Goal: Information Seeking & Learning: Learn about a topic

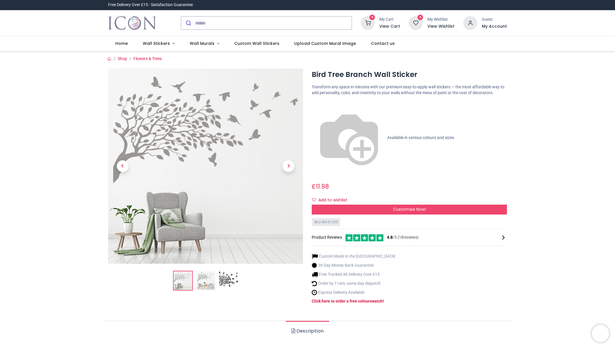
click at [226, 281] on img at bounding box center [228, 280] width 19 height 19
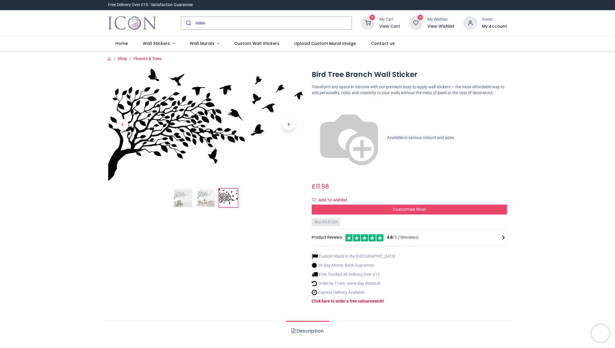
click at [205, 199] on img at bounding box center [205, 198] width 19 height 19
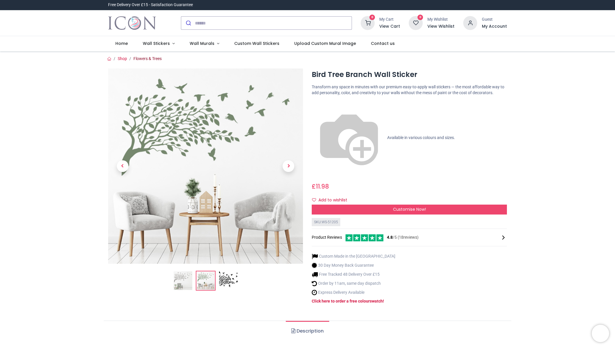
click at [145, 59] on link "Flowers & Trees" at bounding box center [148, 58] width 28 height 5
click at [226, 276] on img at bounding box center [228, 280] width 19 height 19
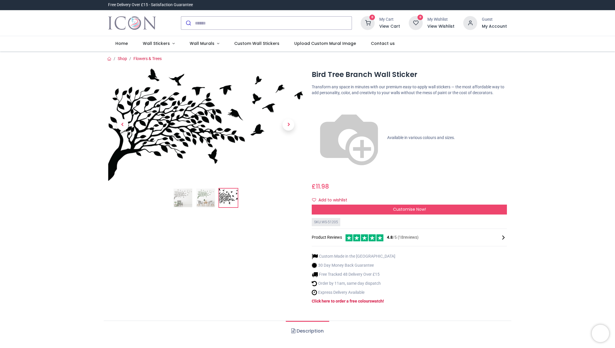
click at [283, 171] on img at bounding box center [205, 125] width 195 height 113
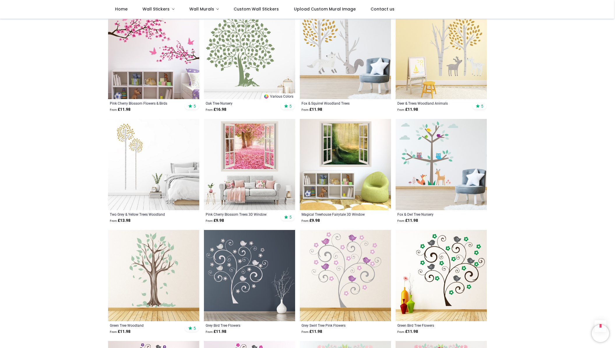
scroll to position [469, 0]
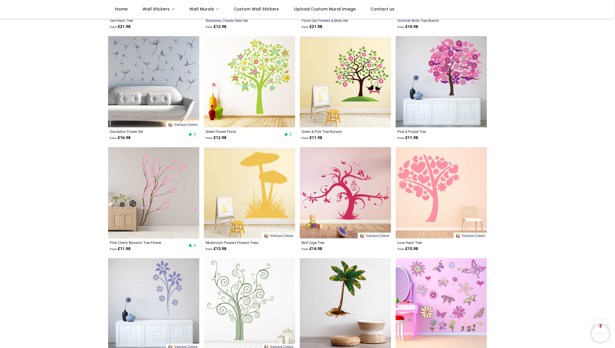
scroll to position [1764, 0]
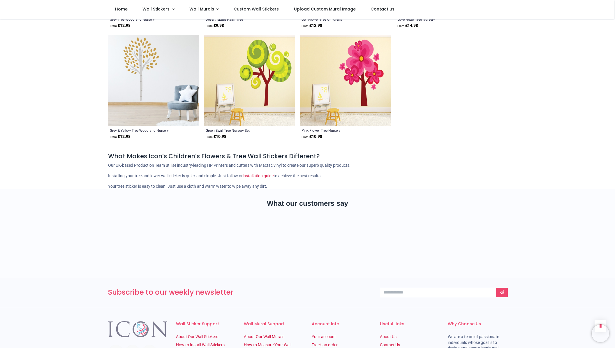
scroll to position [2654, 0]
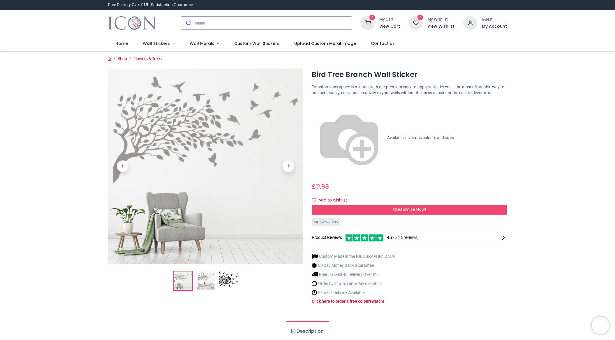
click at [230, 279] on img at bounding box center [228, 280] width 19 height 19
